Goal: Task Accomplishment & Management: Use online tool/utility

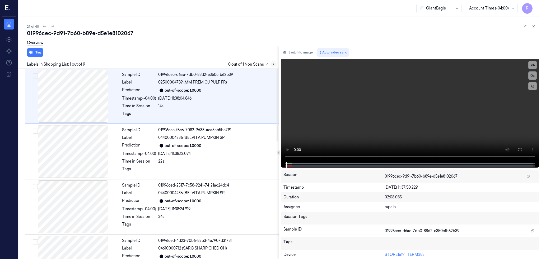
click at [276, 62] on button at bounding box center [273, 64] width 6 height 6
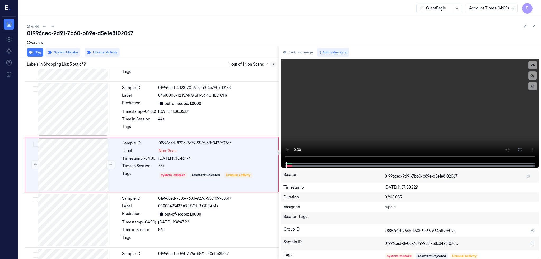
scroll to position [154, 0]
click at [81, 145] on div at bounding box center [73, 164] width 94 height 53
click at [86, 220] on div at bounding box center [73, 219] width 94 height 53
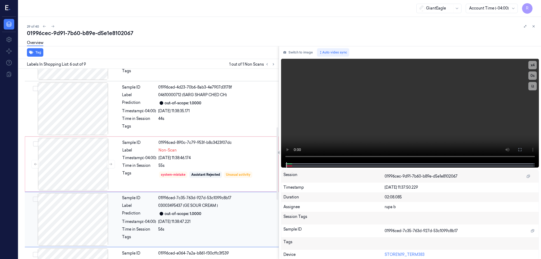
scroll to position [209, 0]
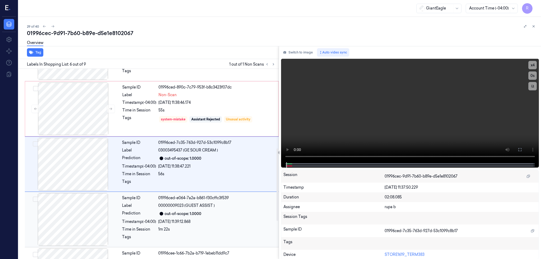
click at [88, 222] on div at bounding box center [73, 219] width 94 height 53
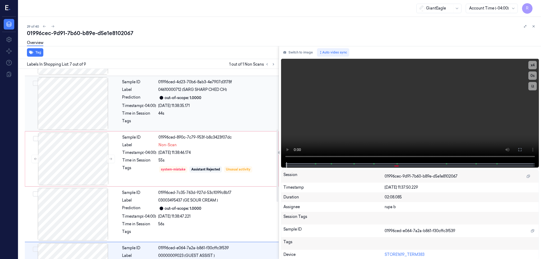
click at [74, 107] on div at bounding box center [73, 103] width 94 height 53
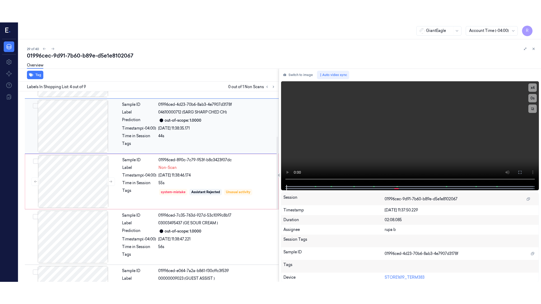
scroll to position [98, 0]
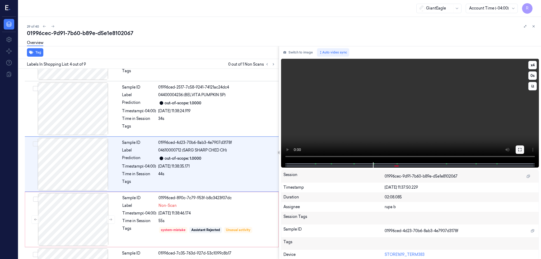
click at [522, 148] on icon at bounding box center [519, 150] width 4 height 4
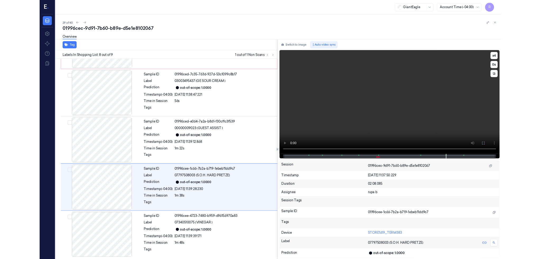
scroll to position [265, 0]
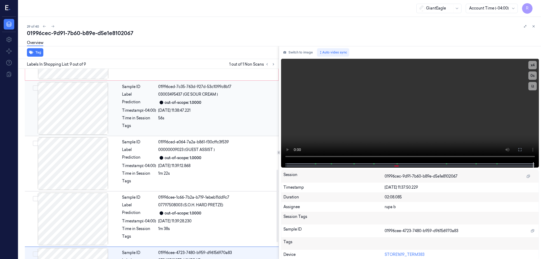
click at [78, 119] on div at bounding box center [73, 108] width 94 height 53
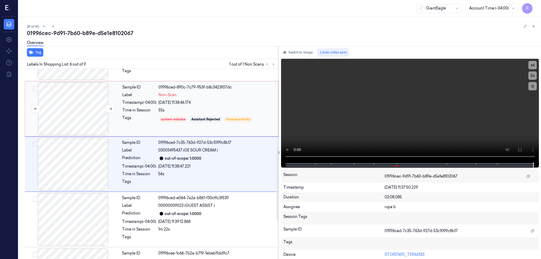
click at [86, 100] on div at bounding box center [73, 109] width 94 height 53
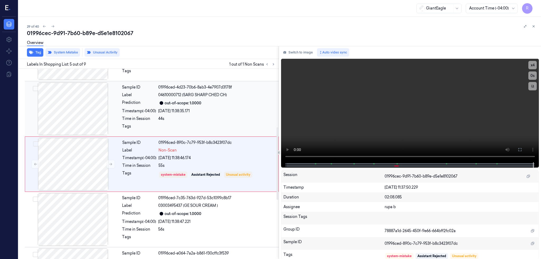
click at [79, 113] on div at bounding box center [73, 109] width 94 height 53
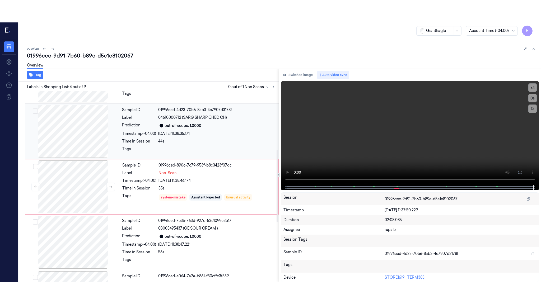
scroll to position [98, 0]
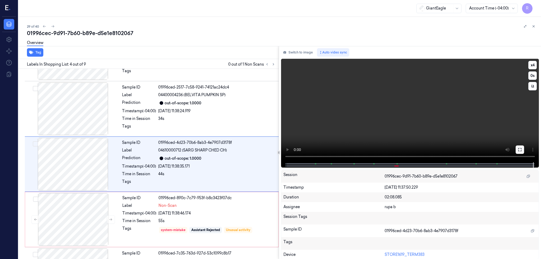
click at [524, 149] on button at bounding box center [519, 150] width 8 height 8
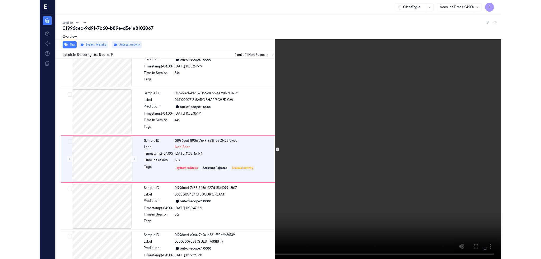
scroll to position [161, 0]
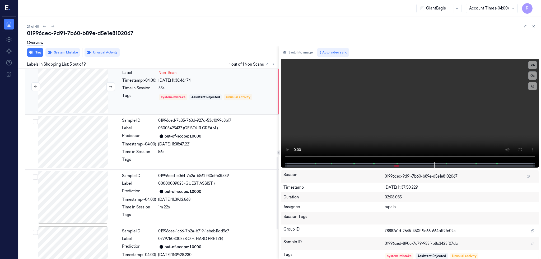
click at [73, 93] on div at bounding box center [73, 86] width 94 height 53
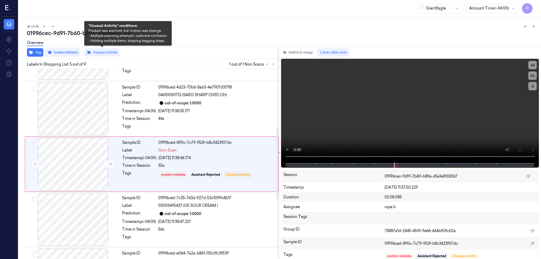
click at [96, 50] on div "Overview" at bounding box center [281, 43] width 509 height 13
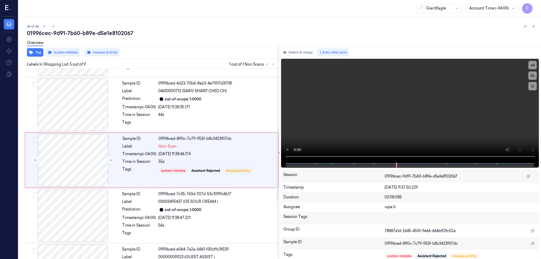
scroll to position [154, 0]
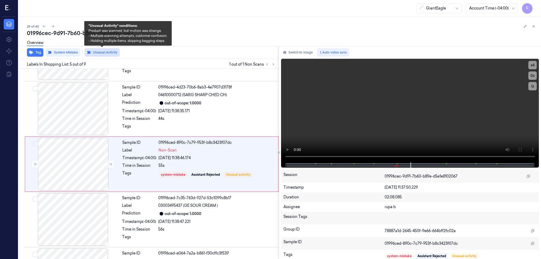
click at [101, 50] on button "Unusual Activity" at bounding box center [101, 52] width 35 height 8
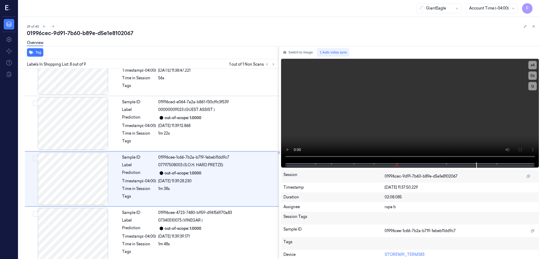
scroll to position [310, 0]
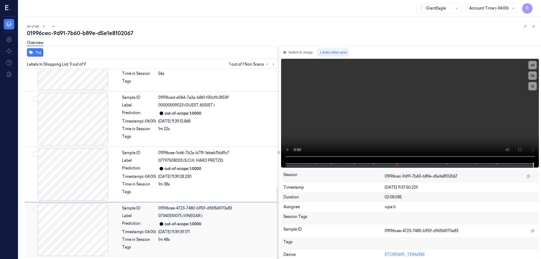
click at [72, 215] on div at bounding box center [73, 230] width 94 height 53
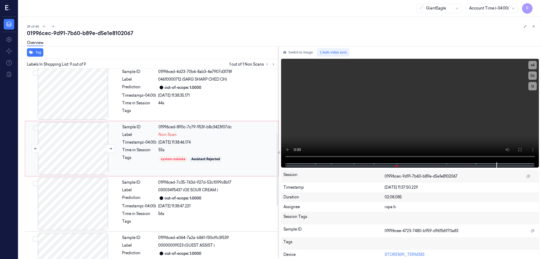
click at [65, 159] on div at bounding box center [73, 148] width 94 height 53
